Goal: Task Accomplishment & Management: Use online tool/utility

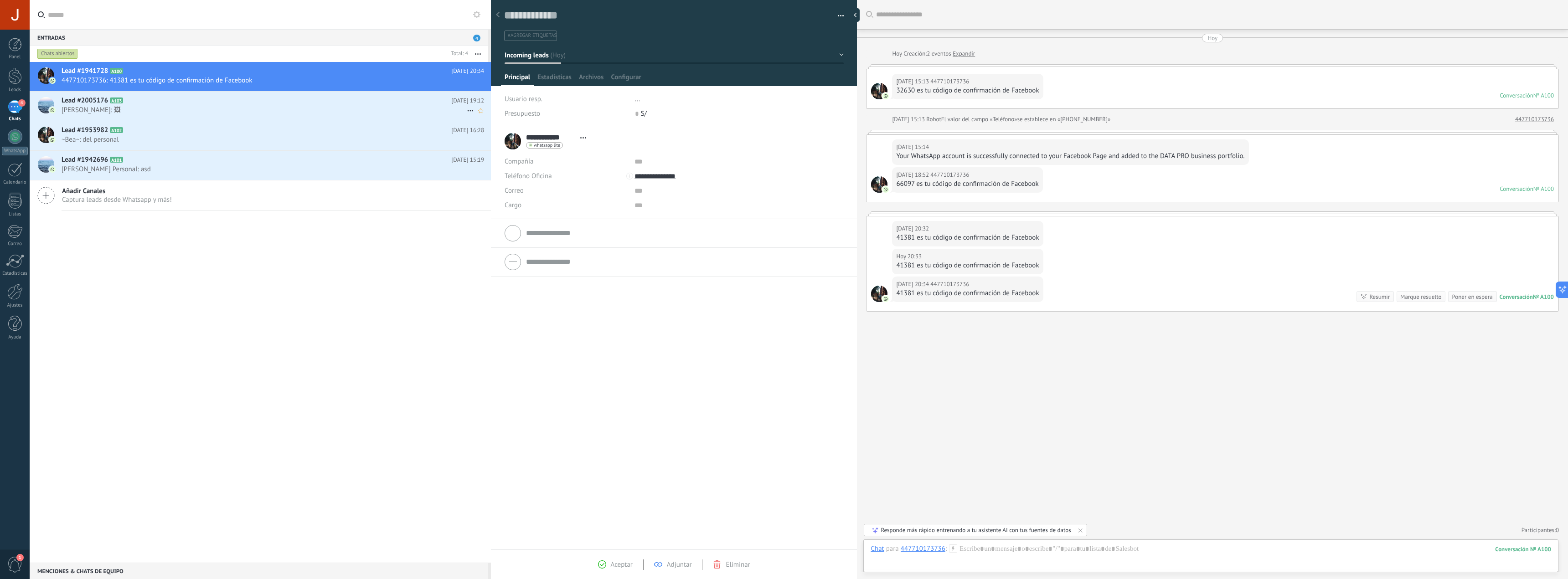
drag, startPoint x: 0, startPoint y: 0, endPoint x: 240, endPoint y: 104, distance: 261.6
click at [240, 104] on h2 "Lead #2005176 A103" at bounding box center [256, 101] width 390 height 9
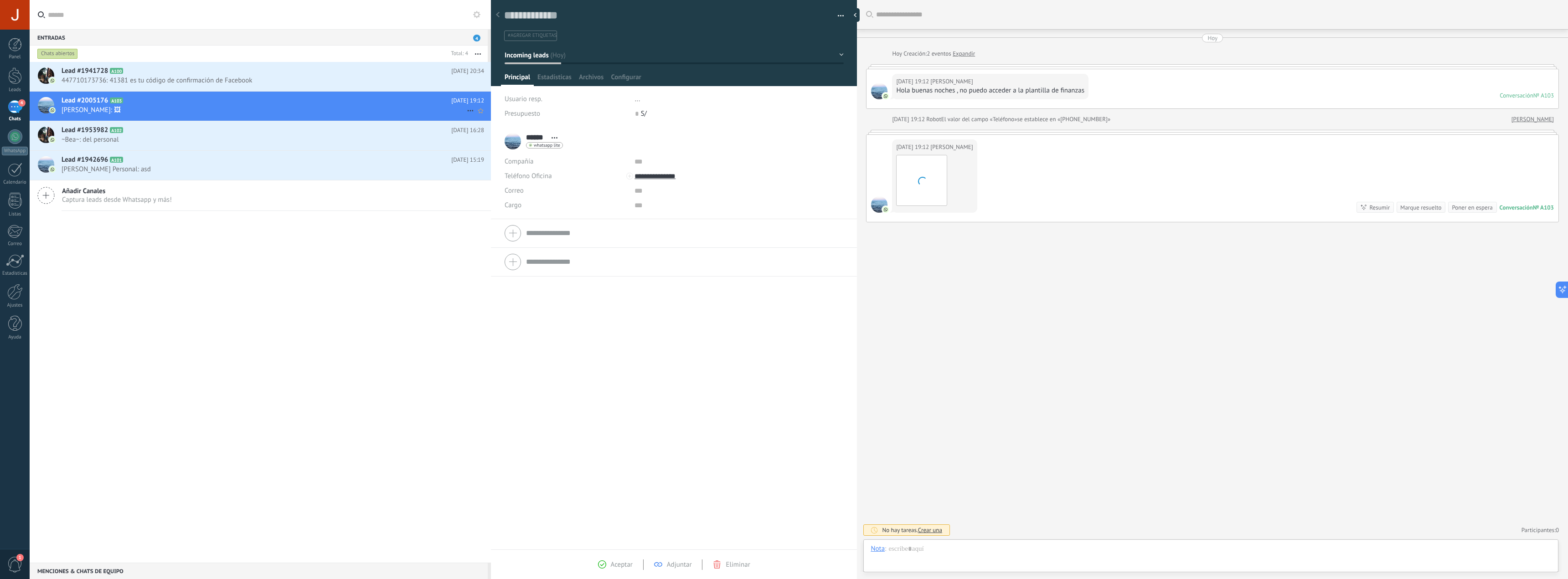
scroll to position [13, 0]
click at [234, 72] on h2 "Lead #1941728 A100" at bounding box center [256, 71] width 390 height 9
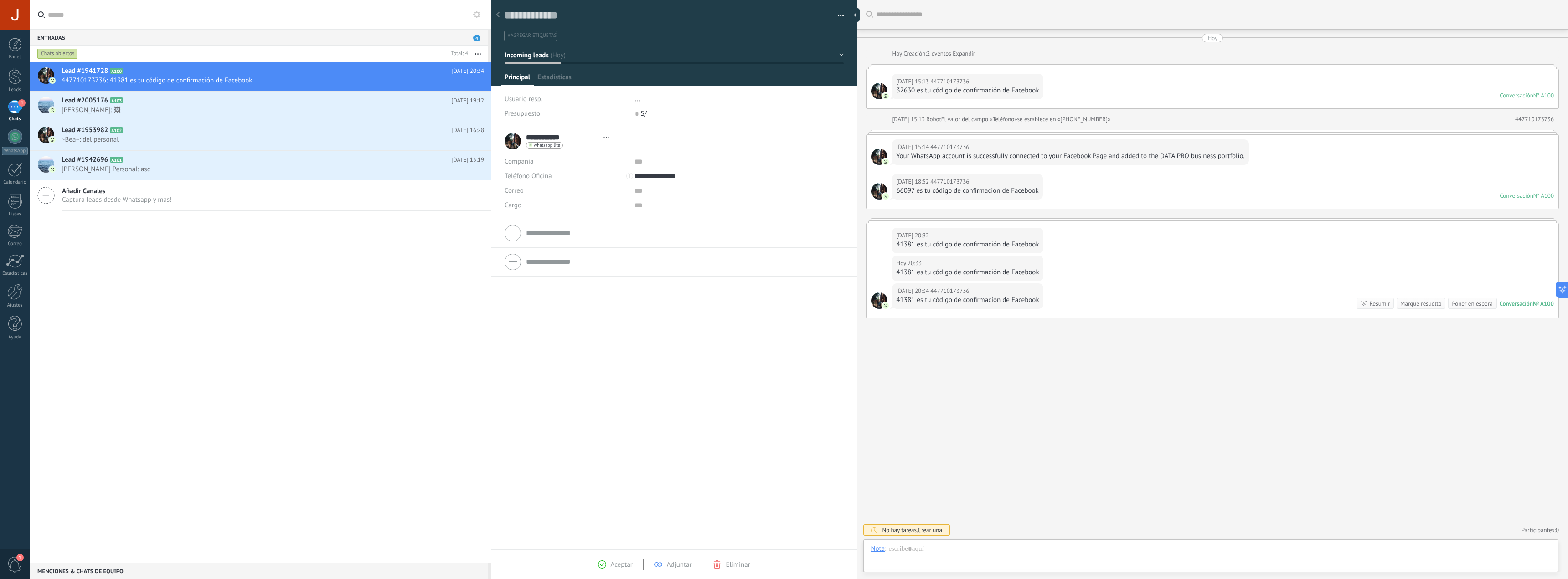
type textarea "**********"
click at [177, 292] on div "Lead #1941728 A100 Hoy 20:34 447710173736: 41381 es tu código de confirmación d…" at bounding box center [260, 312] width 461 height 501
click at [333, 276] on div "Lead #1941728 A100 Hoy 20:34 447710173736: 41381 es tu código de confirmación d…" at bounding box center [260, 312] width 461 height 501
click at [17, 297] on div at bounding box center [15, 291] width 15 height 16
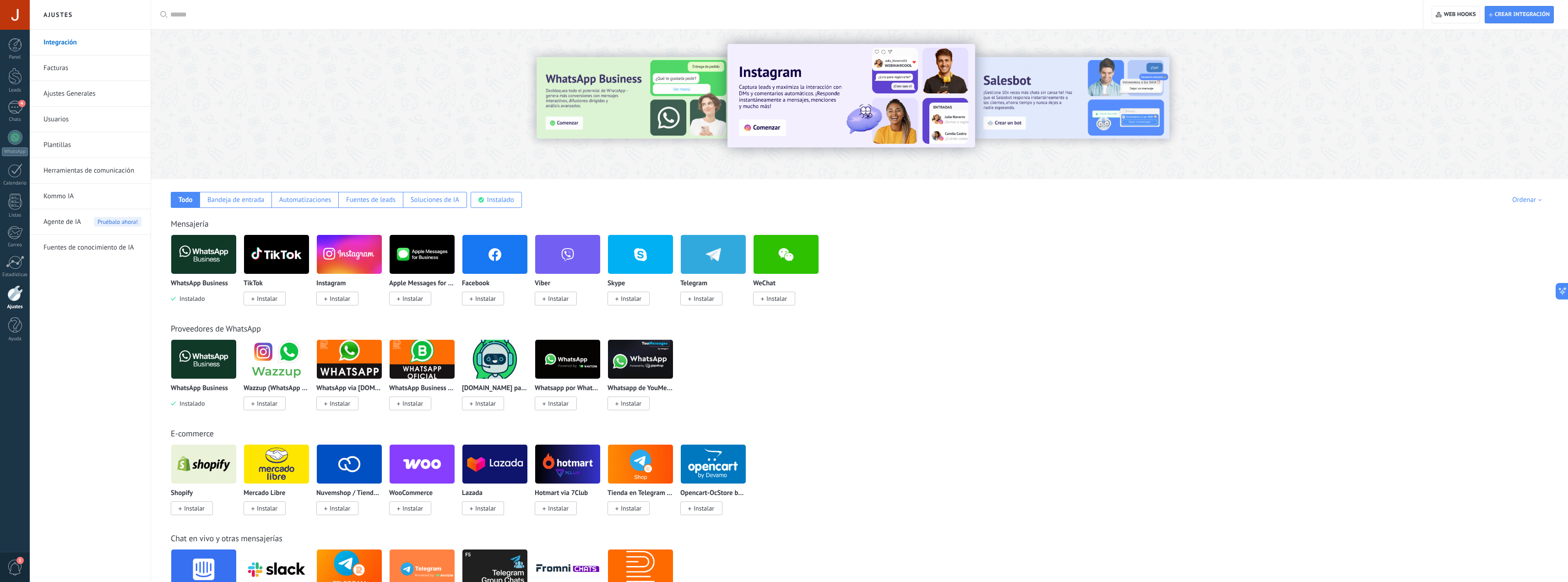
click at [201, 288] on div "WhatsApp Business Instalado" at bounding box center [204, 291] width 66 height 23
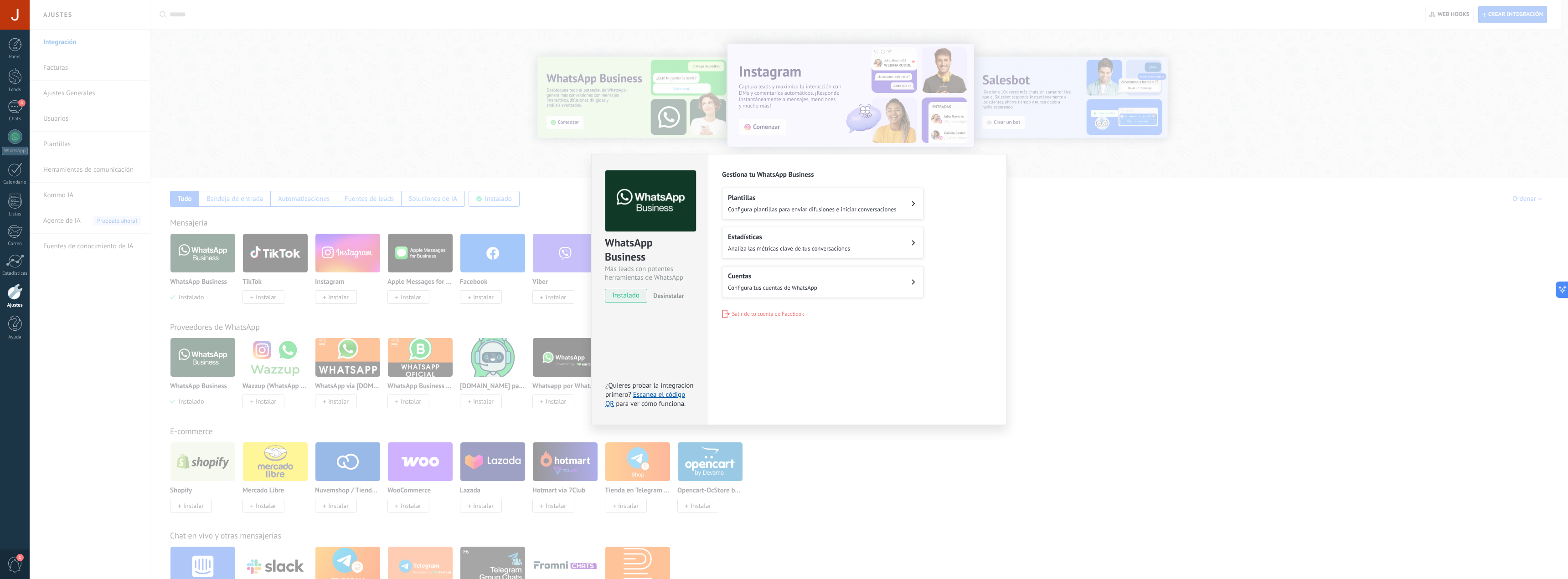
click at [792, 314] on span "Salir de tu cuenta de Facebook" at bounding box center [768, 314] width 72 height 7
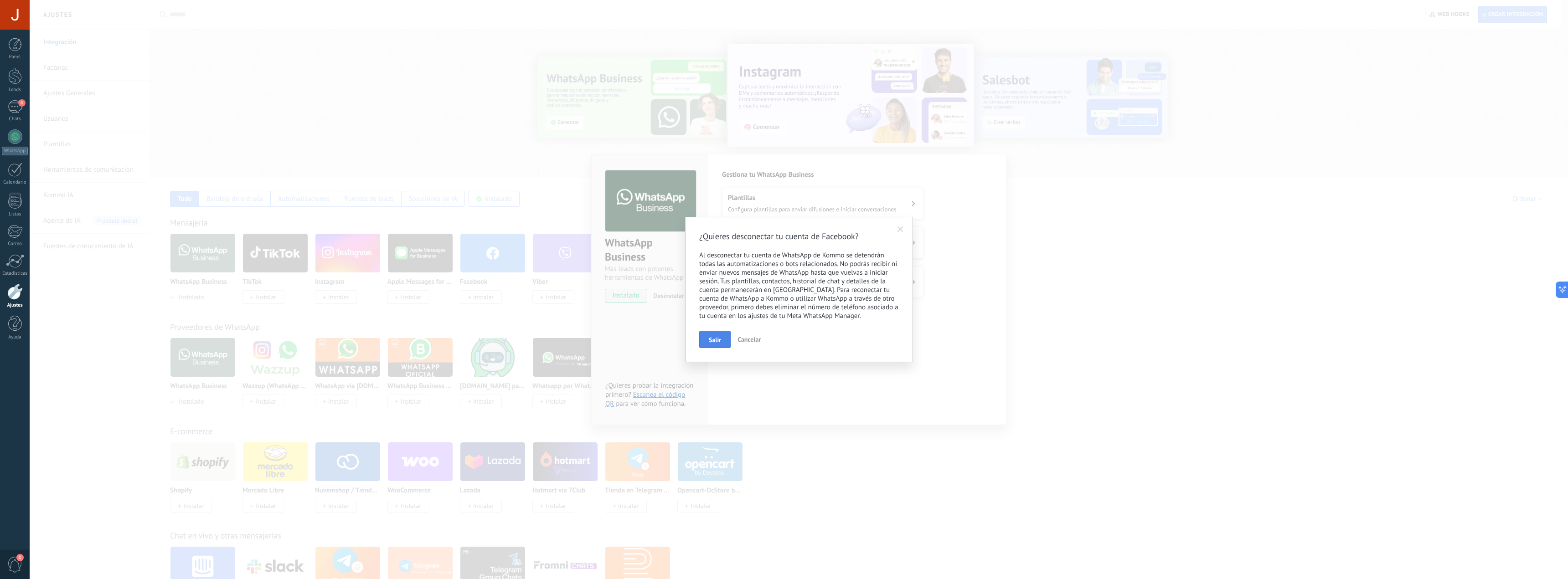
click at [708, 336] on button "Salir" at bounding box center [714, 339] width 32 height 18
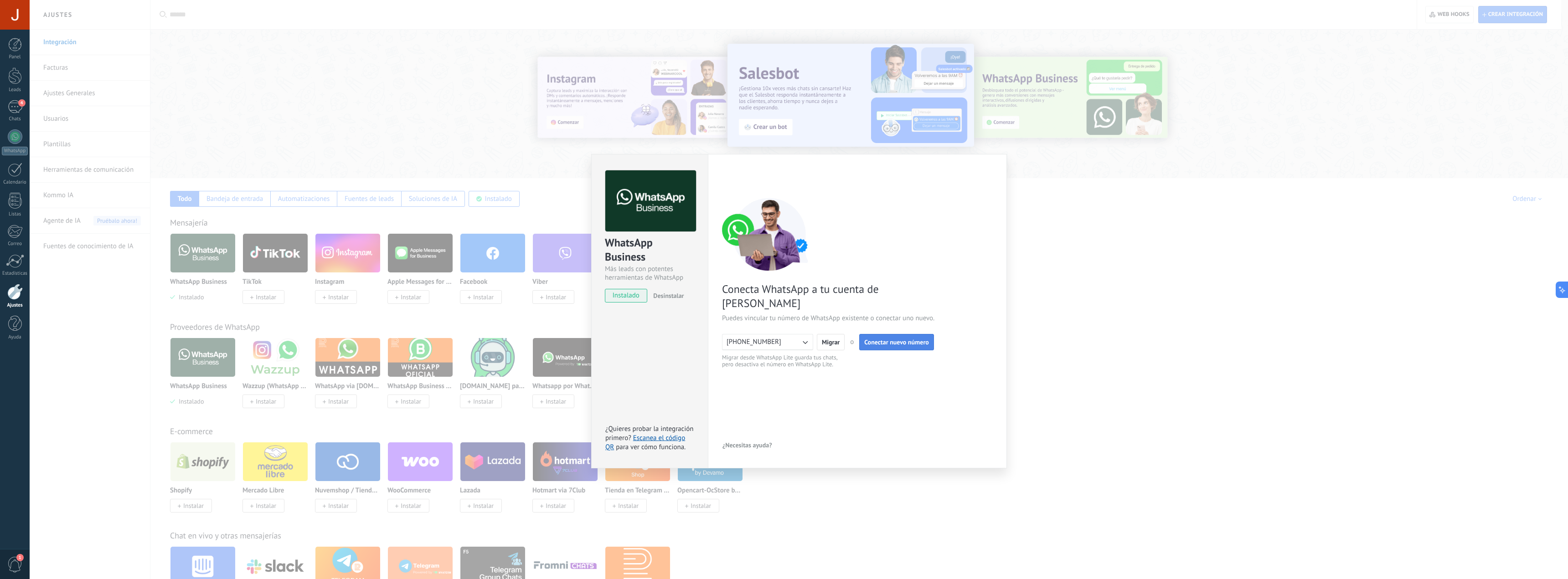
click at [894, 339] on span "Conectar nuevo número" at bounding box center [897, 342] width 65 height 6
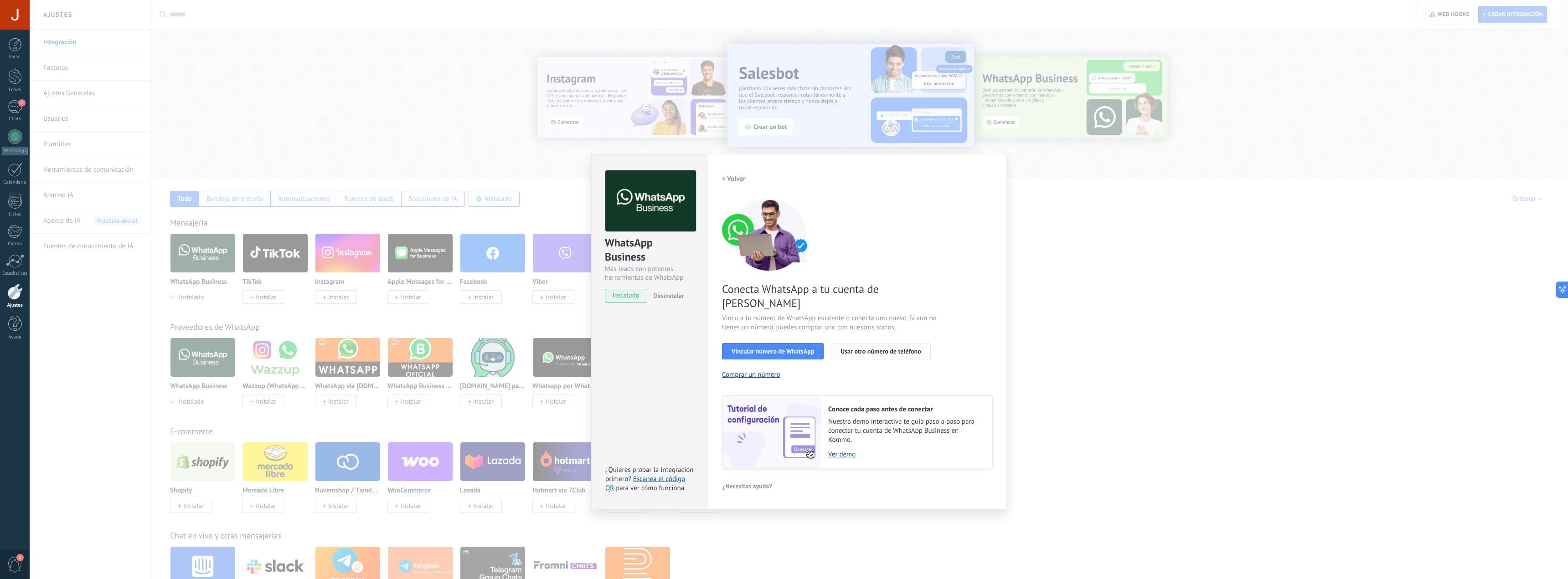
click at [866, 348] on span "Usar otro número de teléfono" at bounding box center [880, 351] width 80 height 6
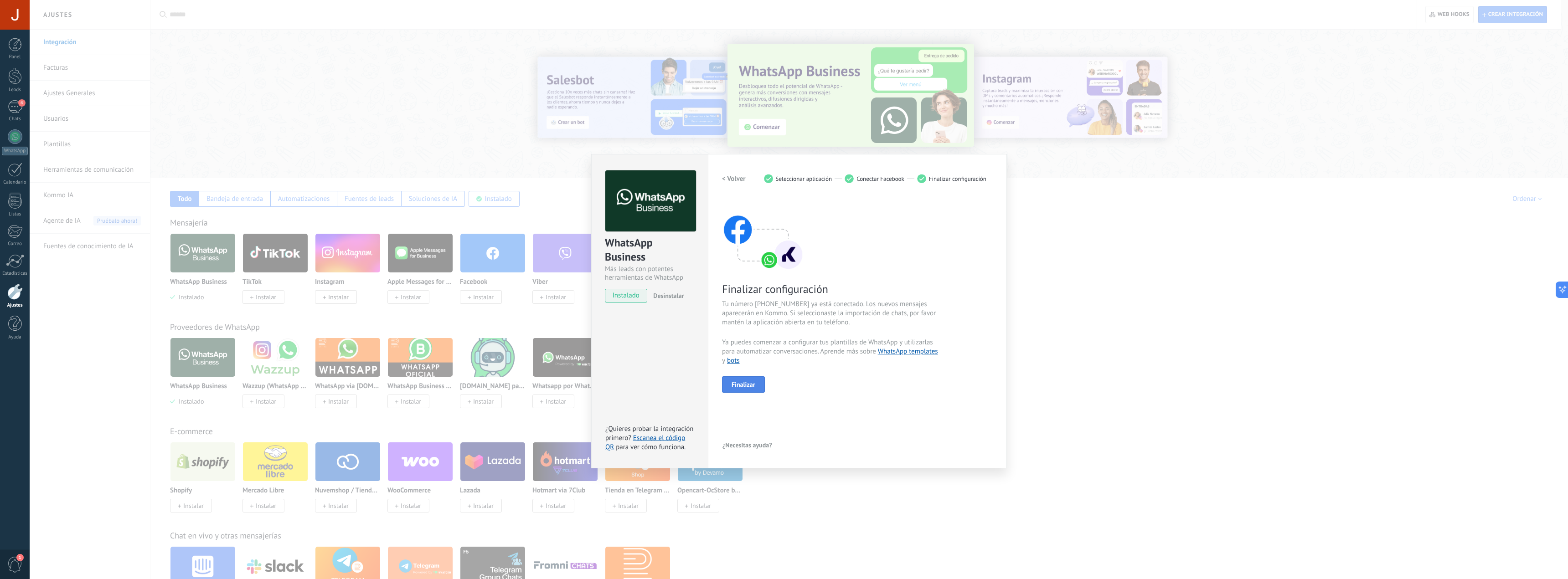
click at [740, 386] on span "Finalizar" at bounding box center [743, 384] width 24 height 6
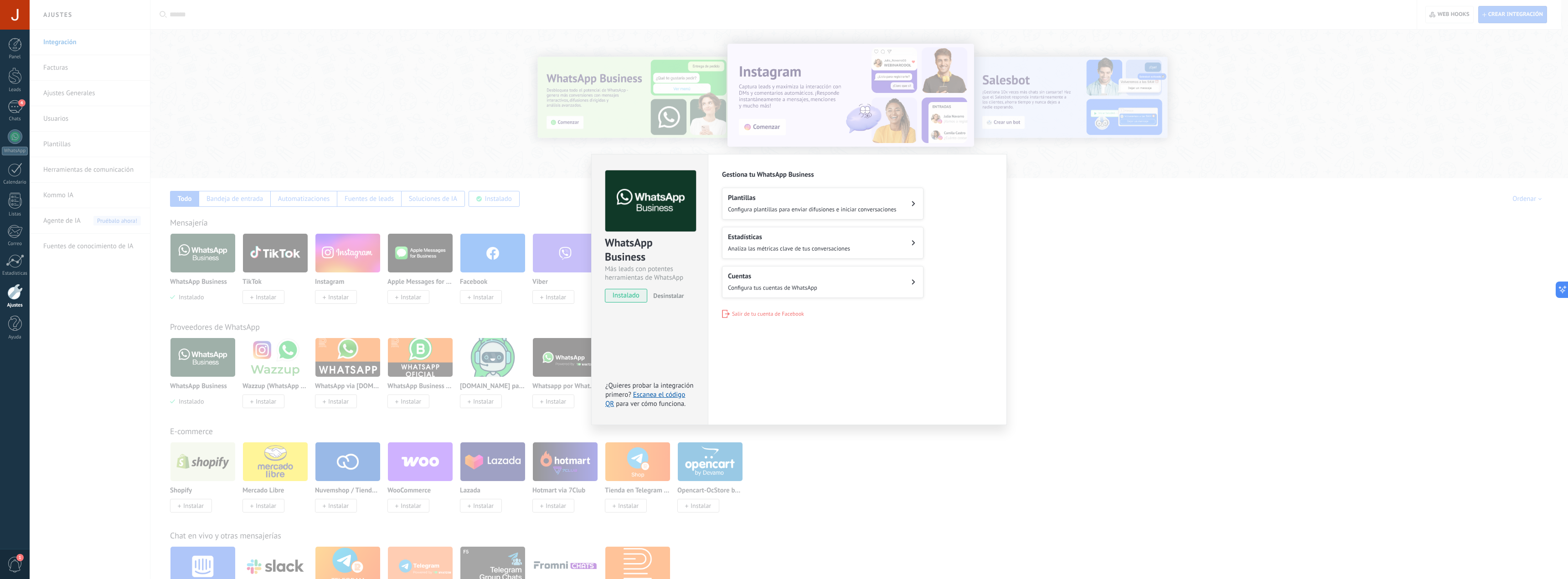
click at [771, 284] on span "Configura tus cuentas de WhatsApp" at bounding box center [772, 287] width 89 height 8
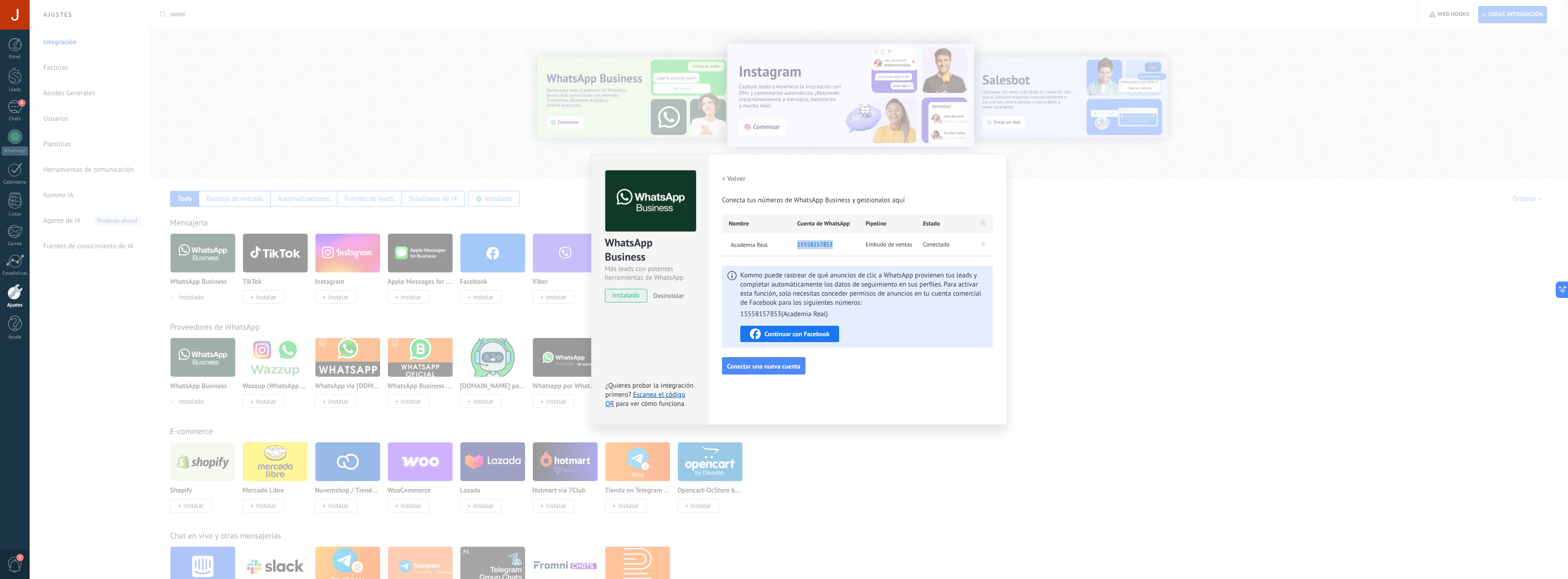
drag, startPoint x: 835, startPoint y: 243, endPoint x: 797, endPoint y: 246, distance: 38.1
click at [797, 246] on div "15558157853" at bounding box center [824, 245] width 68 height 23
copy span "15558157853"
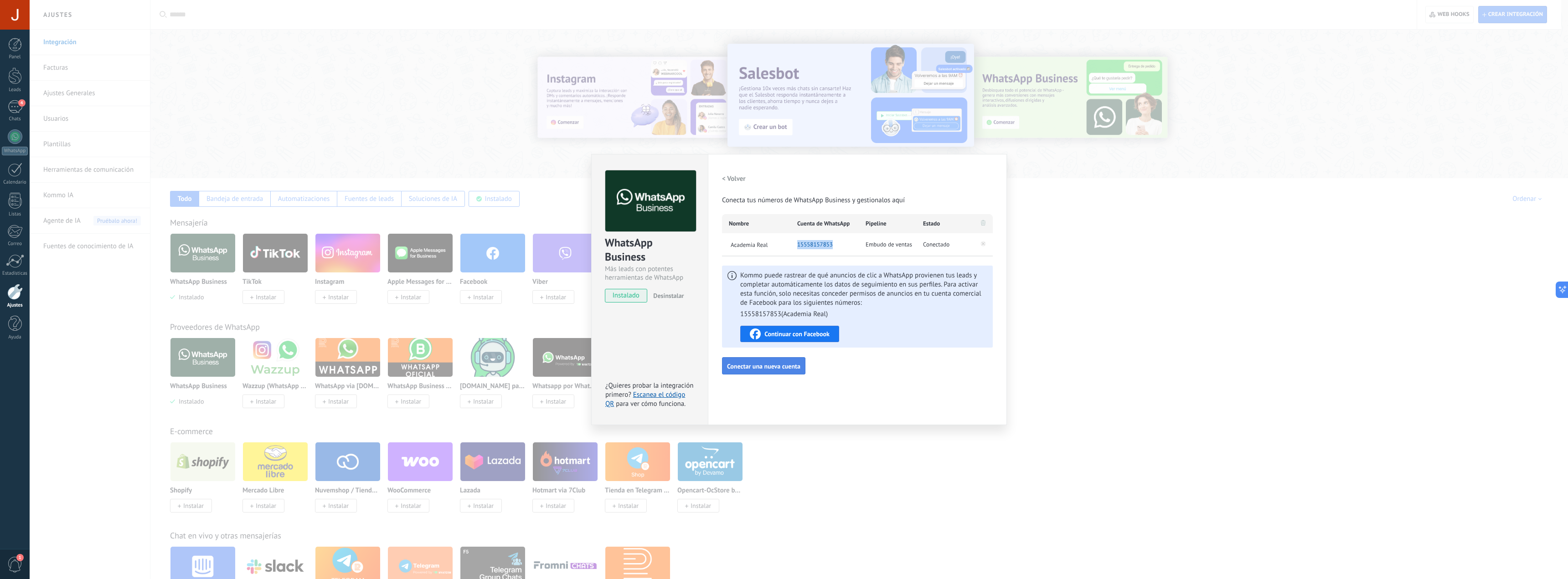
click at [782, 368] on span "Conectar una nueva cuenta" at bounding box center [764, 366] width 73 height 6
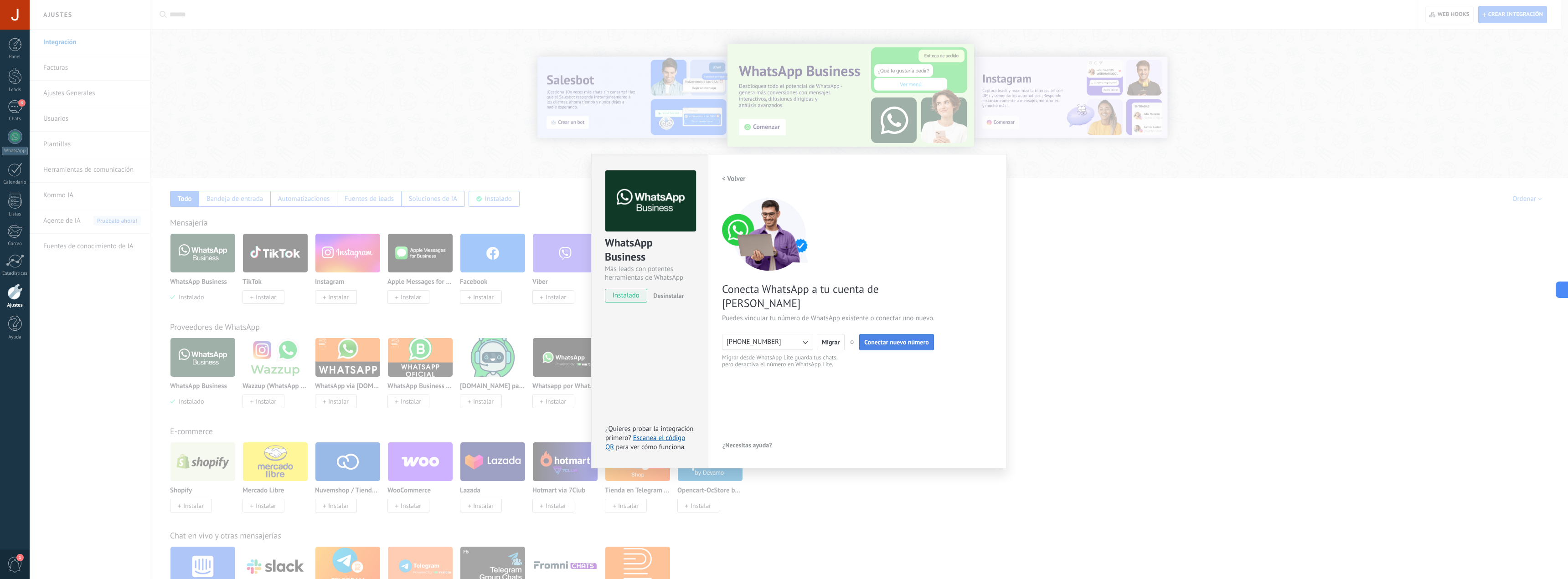
click at [896, 334] on button "Conectar nuevo número" at bounding box center [897, 342] width 75 height 16
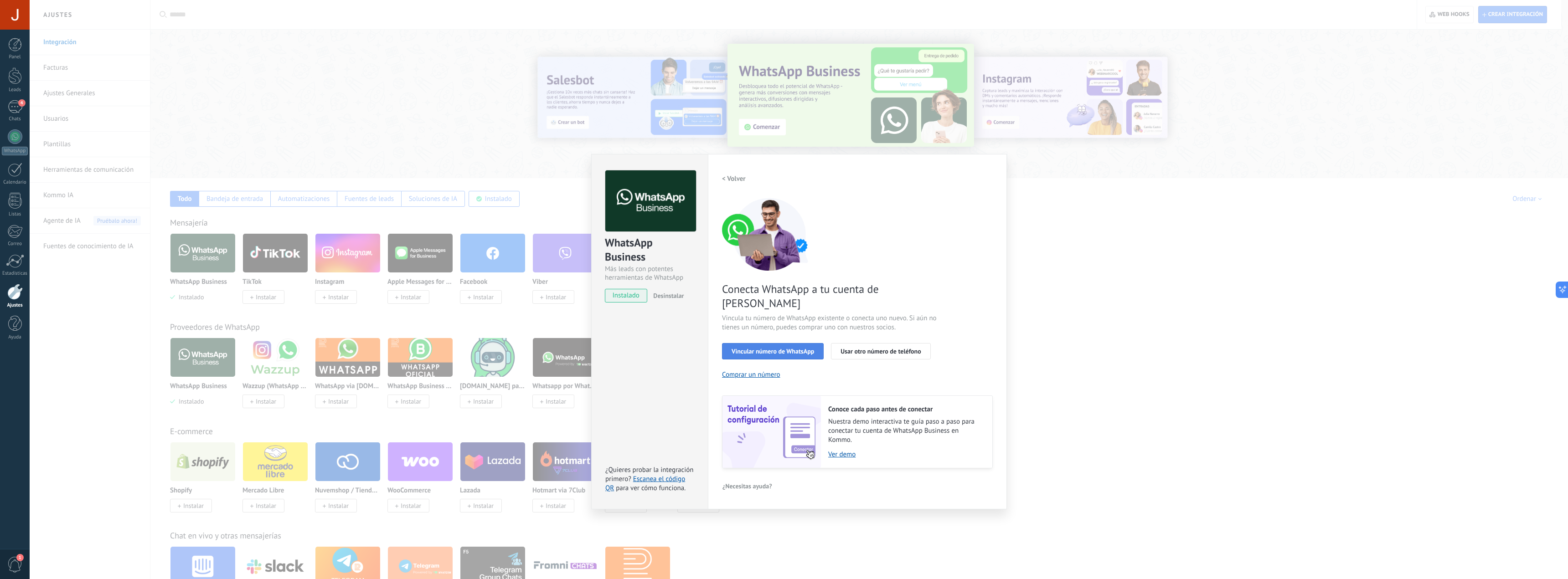
click at [780, 343] on button "Vincular número de WhatsApp" at bounding box center [773, 351] width 101 height 16
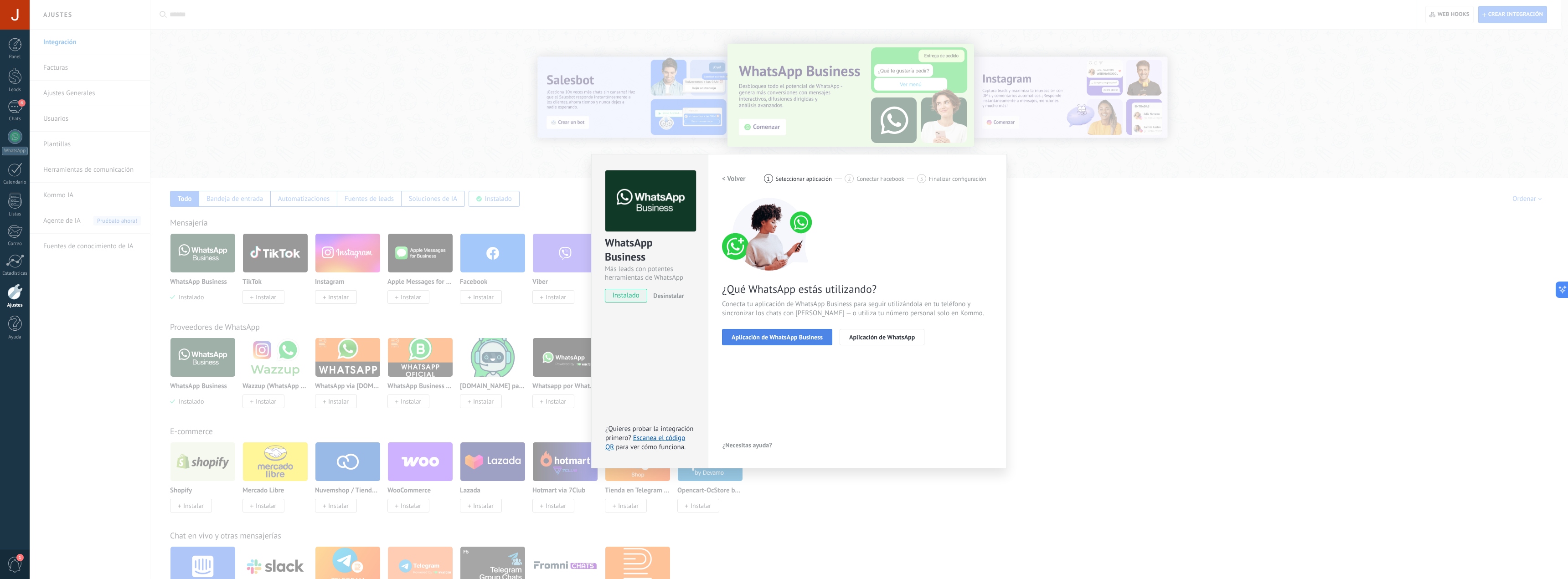
click at [793, 334] on span "Aplicación de WhatsApp Business" at bounding box center [777, 337] width 91 height 6
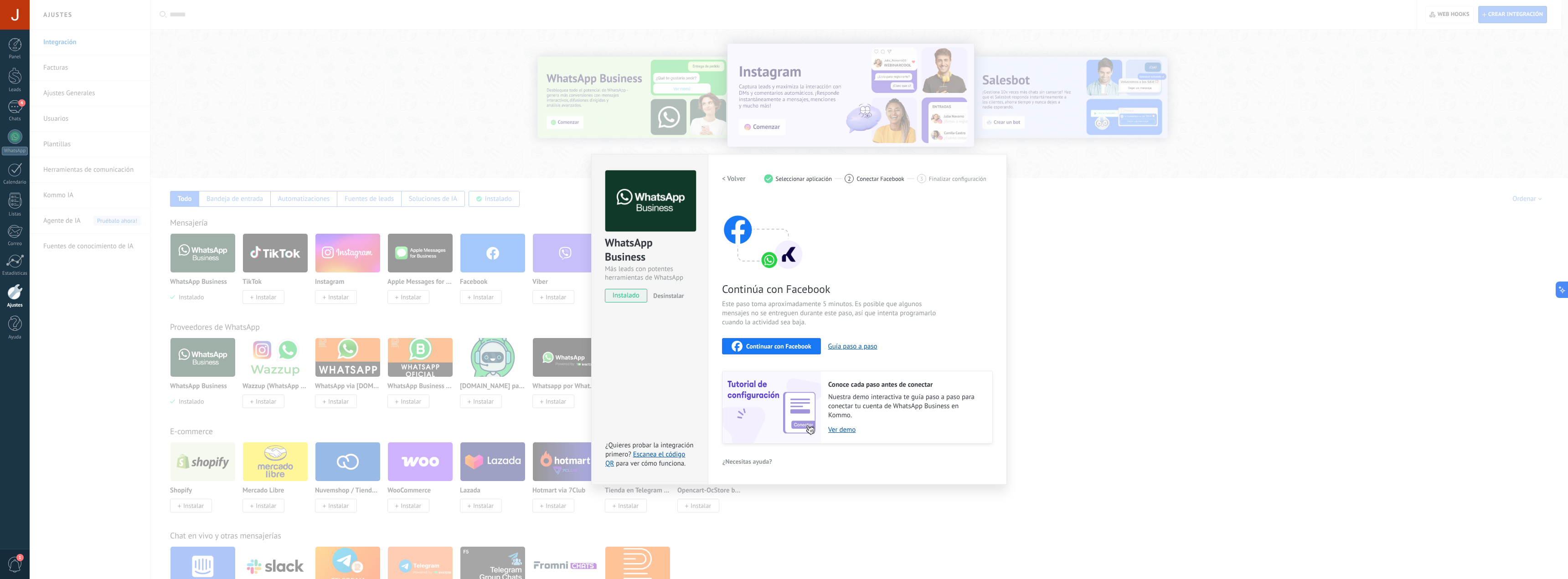
click at [797, 349] on span "Continuar con Facebook" at bounding box center [778, 346] width 65 height 6
